Goal: Communication & Community: Answer question/provide support

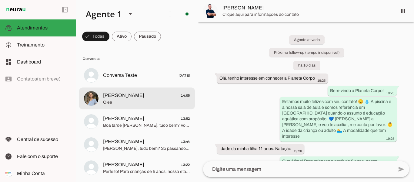
click at [146, 99] on span "Oiee" at bounding box center [146, 102] width 87 height 6
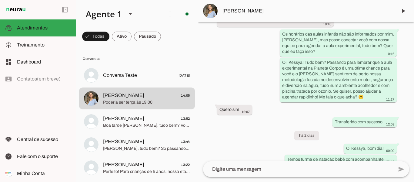
scroll to position [1262, 0]
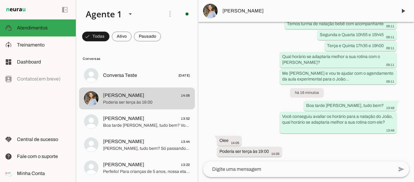
click at [312, 167] on textarea at bounding box center [298, 168] width 190 height 7
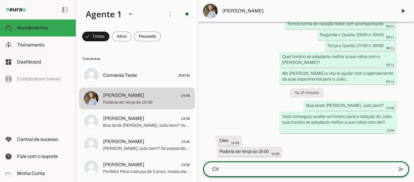
scroll to position [0, 0]
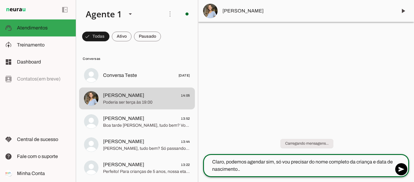
type textarea "Claro, podemos agendar sim, só vou precisar do nome completo da criança e data …"
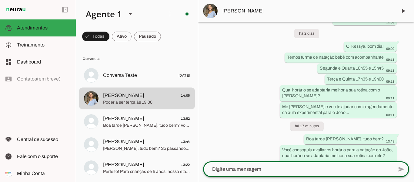
scroll to position [1280, 0]
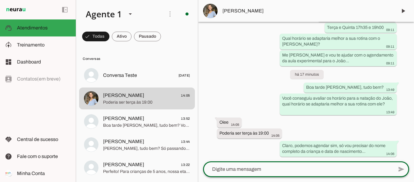
click at [338, 169] on textarea at bounding box center [298, 168] width 190 height 7
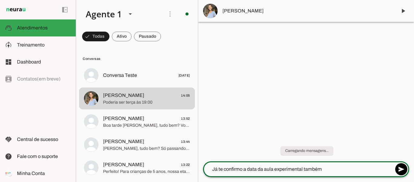
type textarea "Já te confirmo a data da aula experimental também."
type textarea "Fica para dia"
type md-outlined-text-field "Fica para dia"
type textarea "Fica para dia [DATE] 19h00, pode ser?"
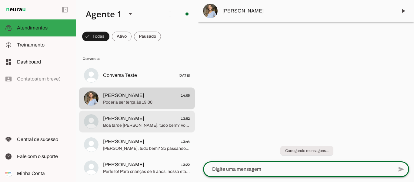
click at [127, 120] on span "Fernanda 13:52" at bounding box center [146, 119] width 87 height 8
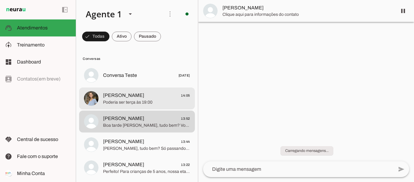
click at [126, 102] on span "Poderia ser terça às 19:00" at bounding box center [146, 102] width 87 height 6
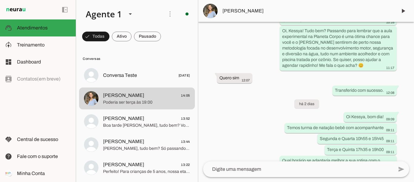
scroll to position [1302, 0]
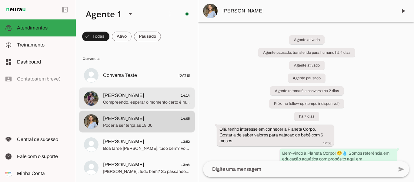
click at [132, 96] on span "[PERSON_NAME]" at bounding box center [123, 95] width 41 height 7
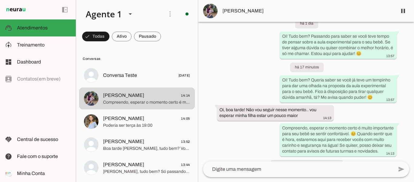
scroll to position [563, 0]
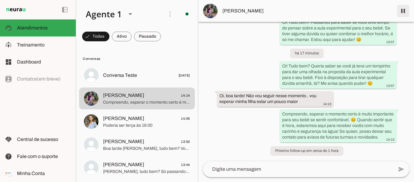
drag, startPoint x: 402, startPoint y: 9, endPoint x: 265, endPoint y: 67, distance: 148.1
click at [402, 10] on span at bounding box center [403, 11] width 15 height 15
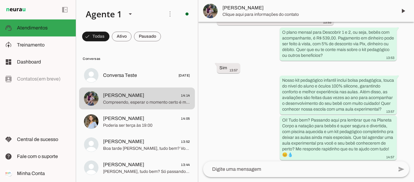
scroll to position [589, 0]
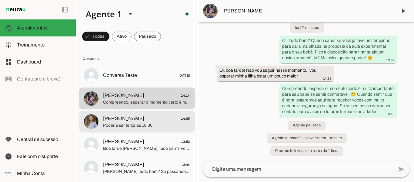
click at [112, 120] on span "[PERSON_NAME]" at bounding box center [123, 118] width 41 height 7
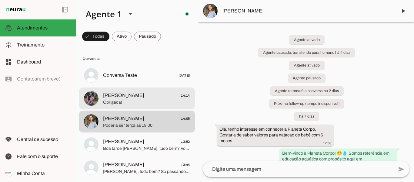
click at [131, 100] on span "Obrigada!" at bounding box center [146, 102] width 87 height 6
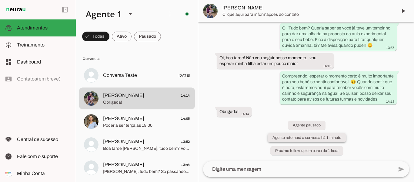
scroll to position [601, 0]
click at [241, 113] on span "14:14" at bounding box center [245, 114] width 8 height 4
click at [235, 131] on div "Agente ativado há 2 dias Boa tarde Gostaria de mais informações sobre as aulas …" at bounding box center [306, 91] width 216 height 139
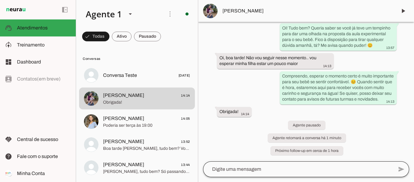
click at [300, 174] on div at bounding box center [298, 169] width 190 height 16
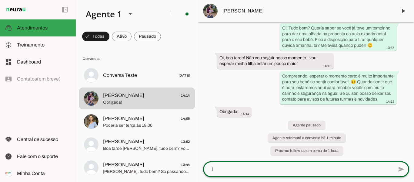
scroll to position [0, 0]
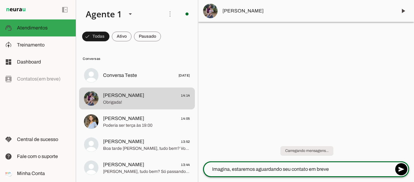
type textarea "Imagina, estaremos aguardando seu contato em breve!"
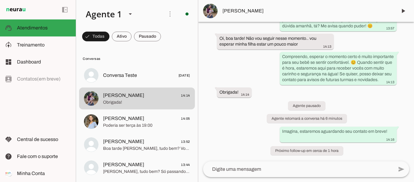
click at [244, 10] on span "[PERSON_NAME]" at bounding box center [308, 10] width 170 height 7
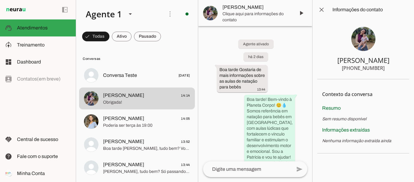
drag, startPoint x: 361, startPoint y: 69, endPoint x: 388, endPoint y: 69, distance: 27.0
click at [388, 69] on section "[PERSON_NAME] [PHONE_NUMBER]" at bounding box center [364, 49] width 92 height 60
click at [385, 68] on section "[PERSON_NAME] [PHONE_NUMBER]" at bounding box center [364, 49] width 92 height 60
click at [383, 69] on section "[PERSON_NAME] [PHONE_NUMBER]" at bounding box center [364, 49] width 92 height 60
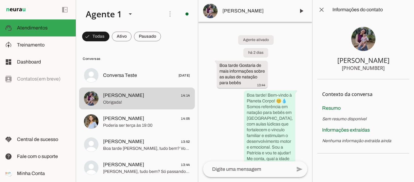
drag, startPoint x: 381, startPoint y: 68, endPoint x: 361, endPoint y: 67, distance: 20.3
click at [361, 67] on div "[PHONE_NUMBER]" at bounding box center [363, 67] width 43 height 7
click at [322, 11] on span at bounding box center [321, 9] width 15 height 15
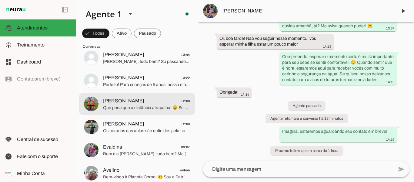
scroll to position [121, 0]
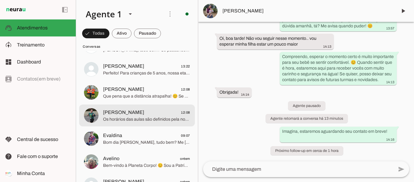
click at [144, 113] on span "[PERSON_NAME] 12:08" at bounding box center [146, 113] width 87 height 8
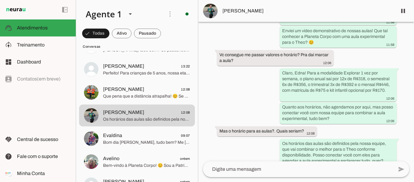
scroll to position [737, 0]
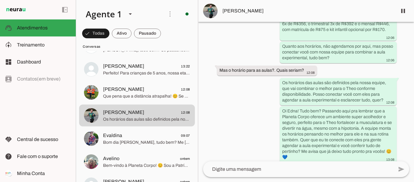
click at [79, 104] on button "[PERSON_NAME] 12:08 Os horários das aulas são definidos pela nossa equipe, que …" at bounding box center [137, 115] width 116 height 22
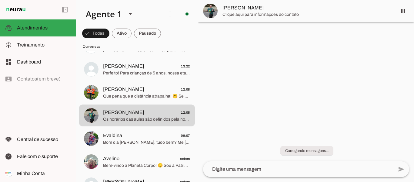
scroll to position [0, 0]
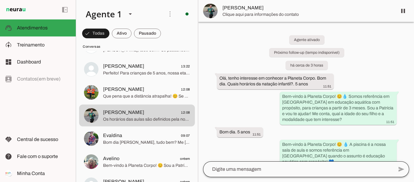
click at [268, 165] on div at bounding box center [298, 169] width 190 height 16
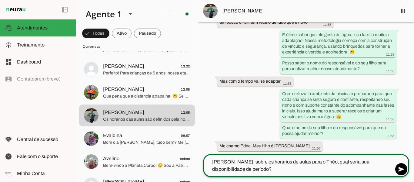
scroll to position [332, 0]
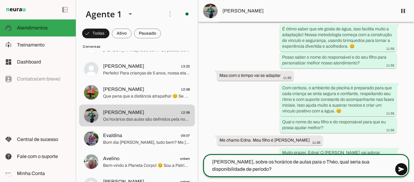
type textarea "[PERSON_NAME], sobre os horários de aulas para o Théo, qual seria sua disponibi…"
type md-outlined-text-field "[PERSON_NAME], sobre os horários de aulas para o Théo, qual seria sua disponibi…"
click at [401, 169] on span at bounding box center [401, 169] width 15 height 15
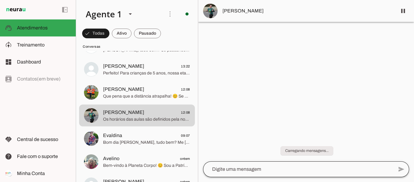
scroll to position [0, 0]
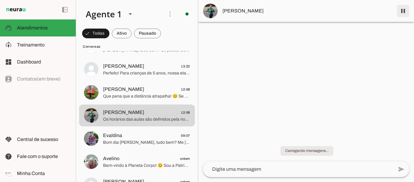
click at [400, 12] on span at bounding box center [403, 11] width 15 height 15
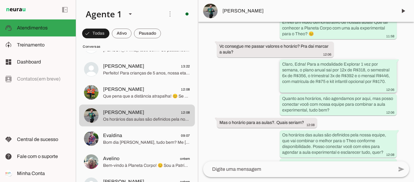
scroll to position [779, 0]
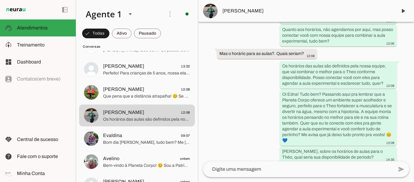
click at [237, 11] on span "[PERSON_NAME]" at bounding box center [308, 10] width 170 height 7
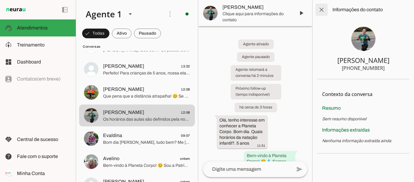
click at [322, 11] on span at bounding box center [321, 9] width 15 height 15
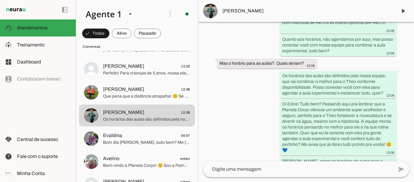
scroll to position [779, 0]
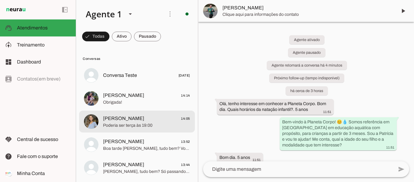
click at [121, 123] on span "Poderia ser terça às 19:00" at bounding box center [146, 125] width 87 height 6
